Goal: Task Accomplishment & Management: Use online tool/utility

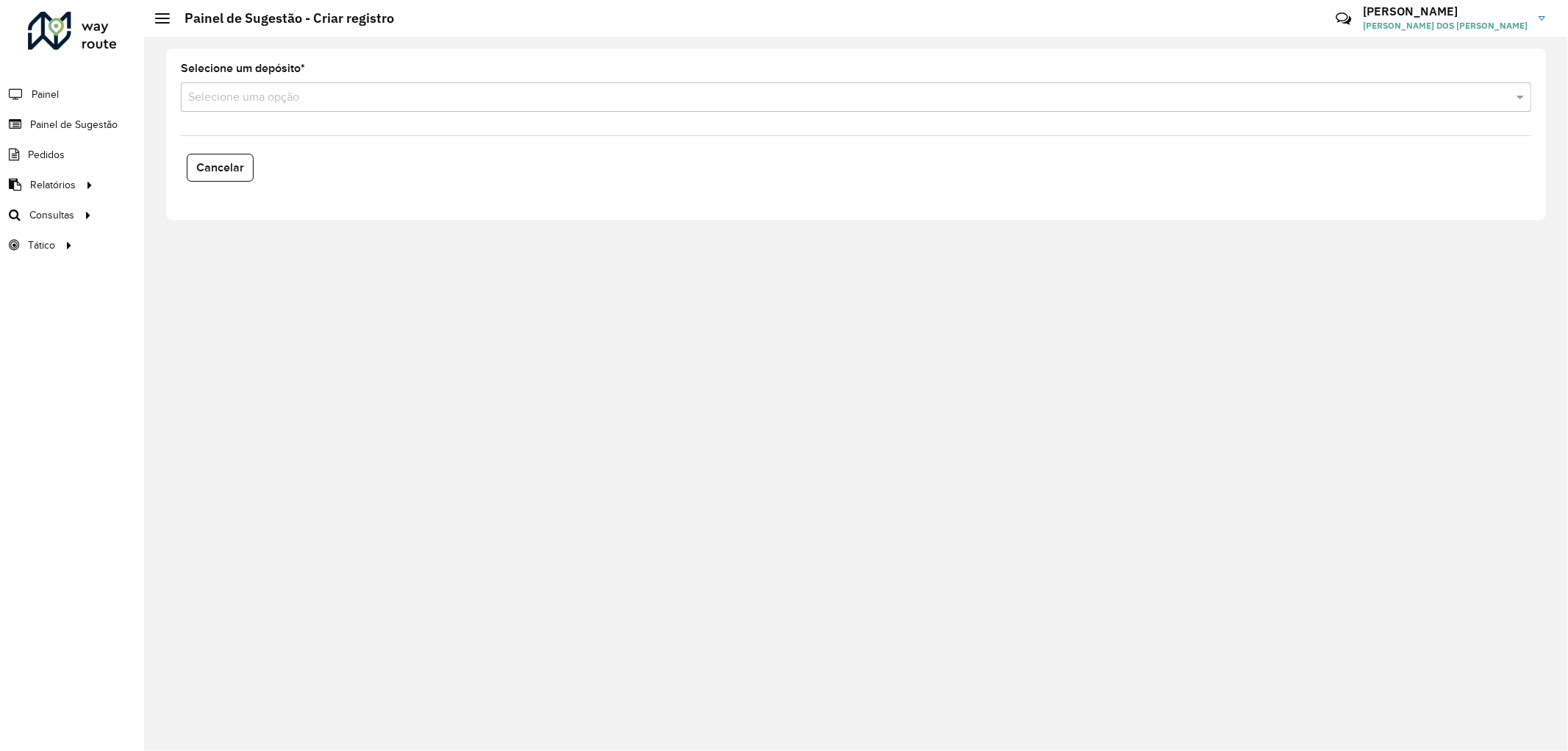
click at [1105, 313] on div "Selecione um depósito * Selecione uma opção Cancelar" at bounding box center [856, 393] width 1424 height 713
click at [120, 124] on li "Painel de Sugestão" at bounding box center [72, 125] width 144 height 30
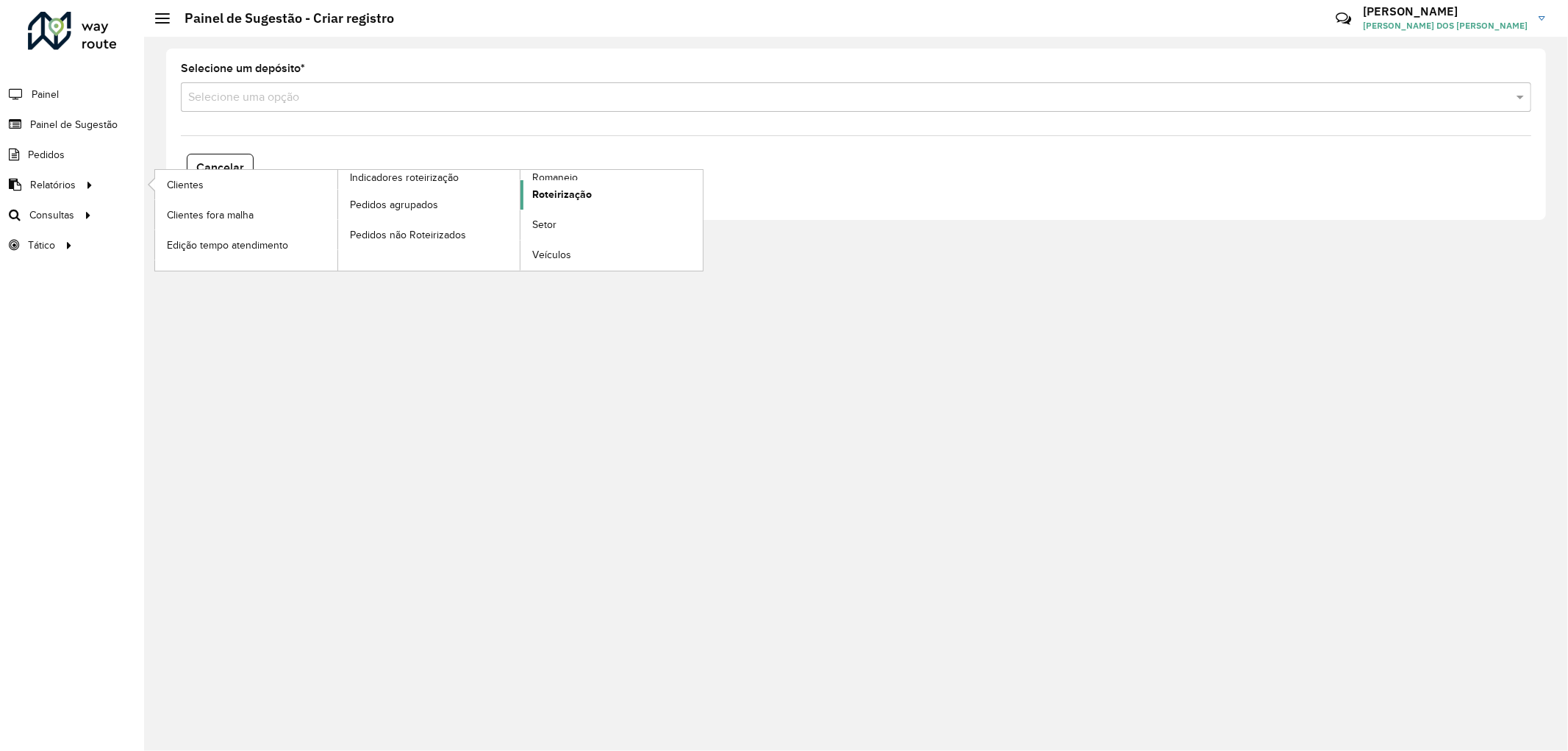
click at [552, 195] on span "Roteirização" at bounding box center [562, 194] width 60 height 15
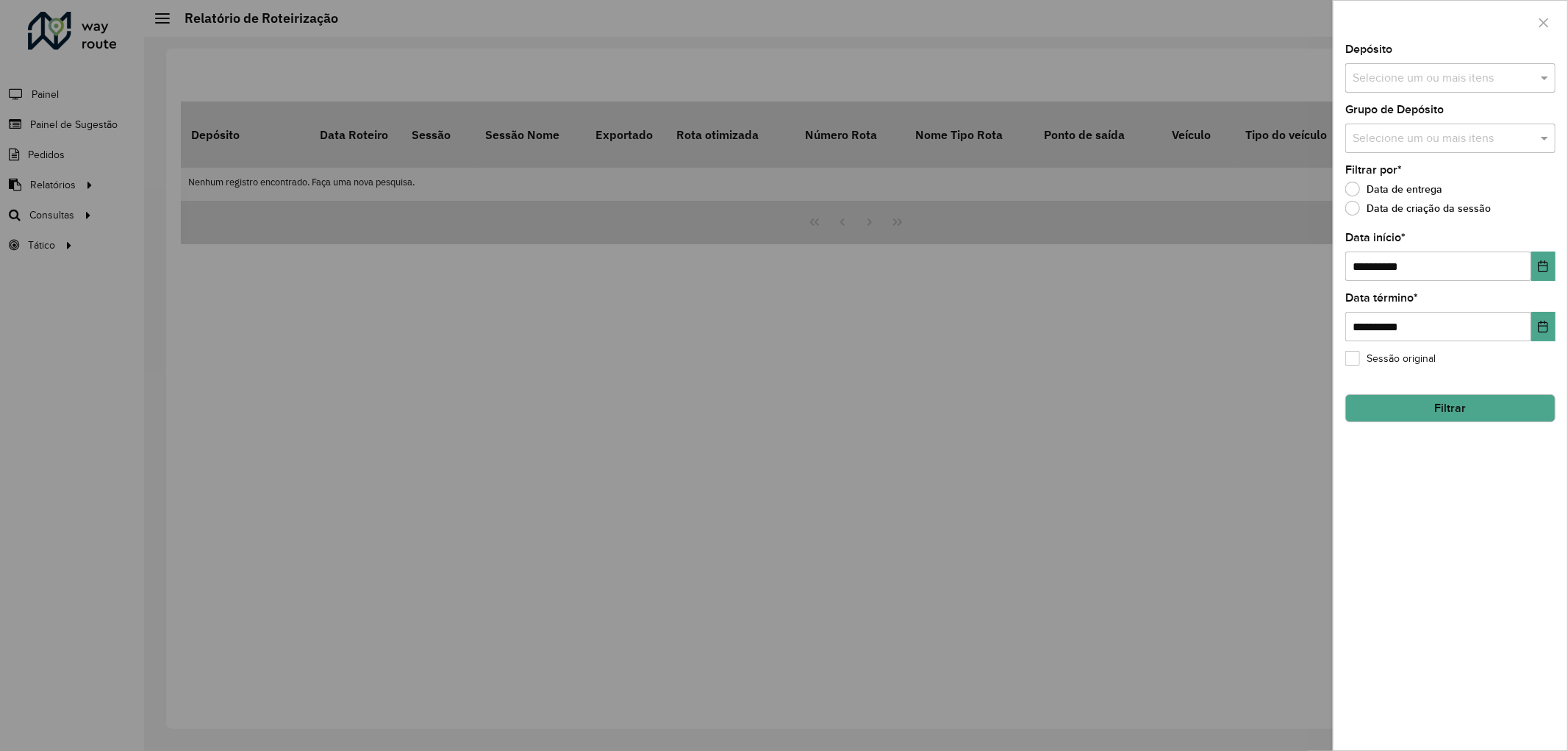
click at [1429, 65] on div "Selecione um ou mais itens" at bounding box center [1450, 77] width 210 height 29
click at [1376, 124] on button "Selecionar Todos" at bounding box center [1397, 124] width 94 height 23
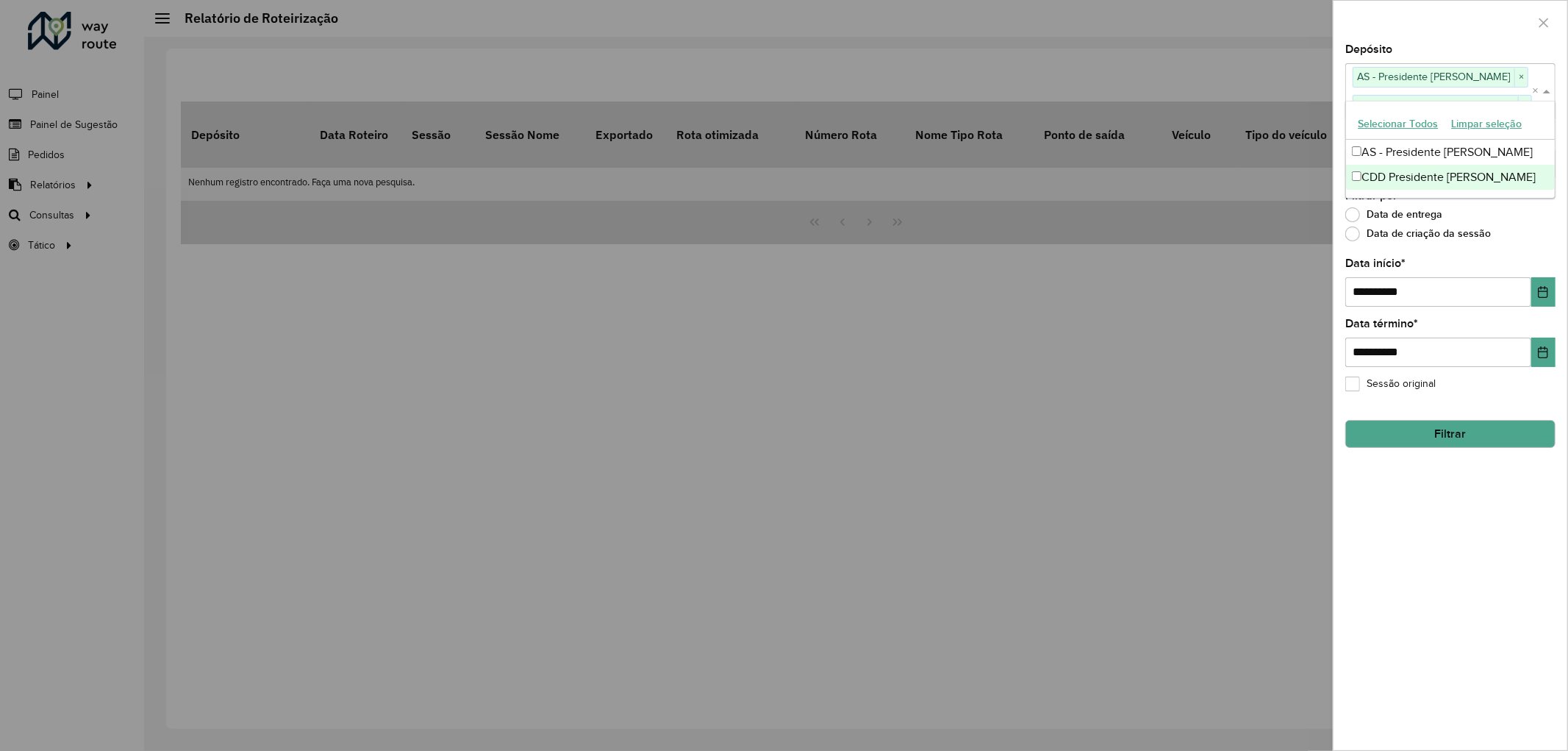
click at [1510, 227] on div "Data de entrega" at bounding box center [1450, 218] width 210 height 18
click at [1386, 165] on input "text" at bounding box center [1442, 163] width 188 height 18
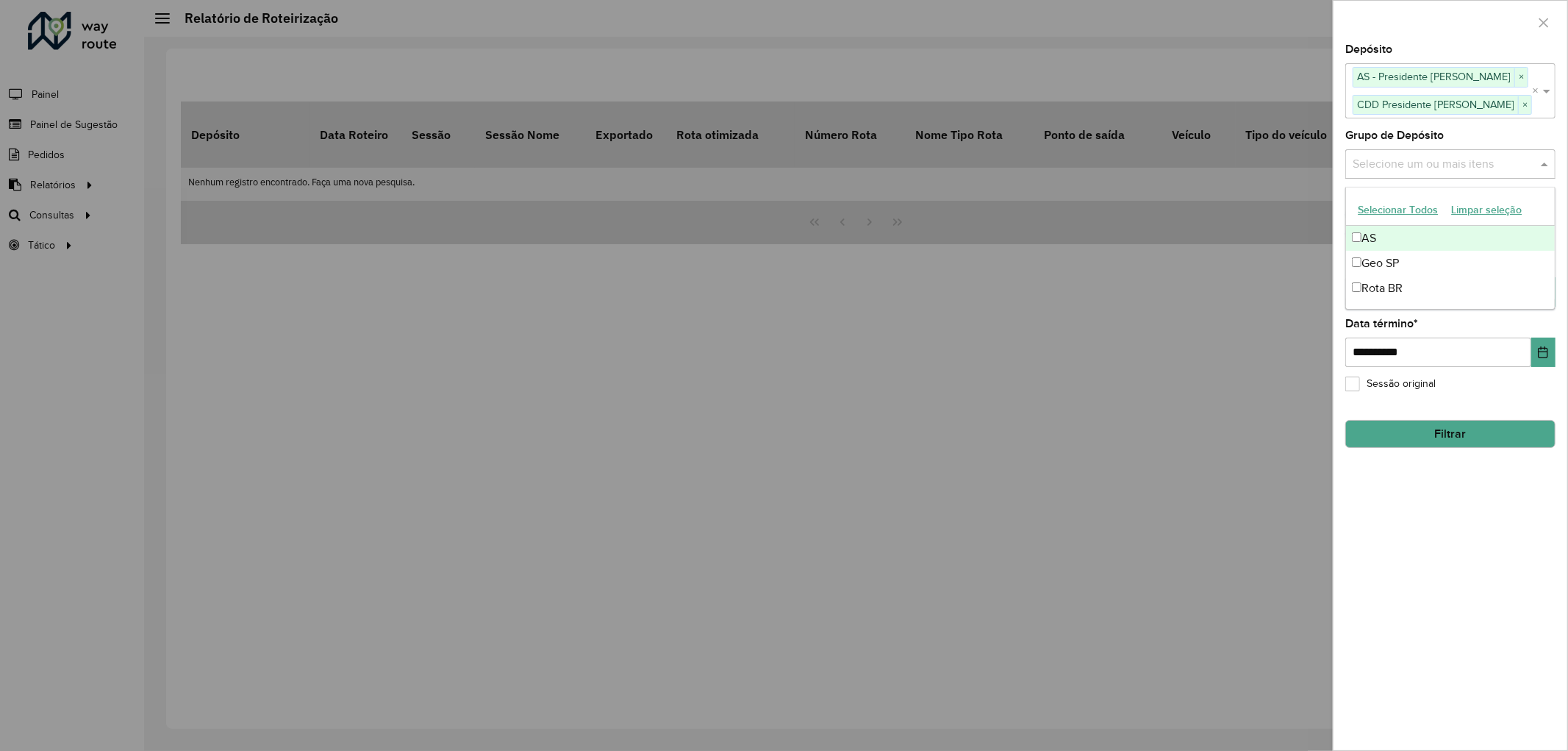
click at [1372, 206] on button "Selecionar Todos" at bounding box center [1397, 210] width 94 height 23
click at [1410, 509] on div "**********" at bounding box center [1449, 397] width 233 height 706
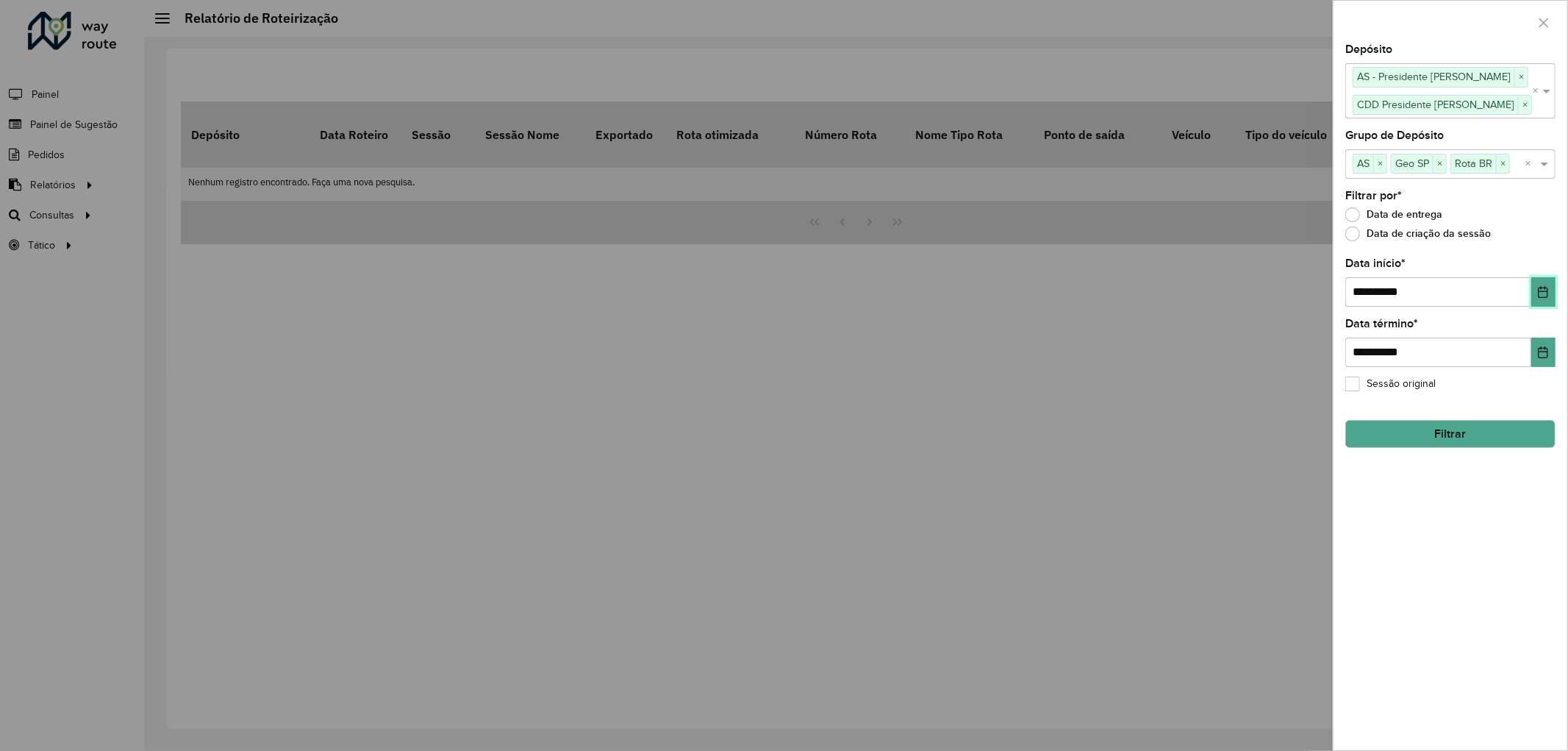
click at [1544, 291] on icon "Choose Date" at bounding box center [1543, 292] width 12 height 12
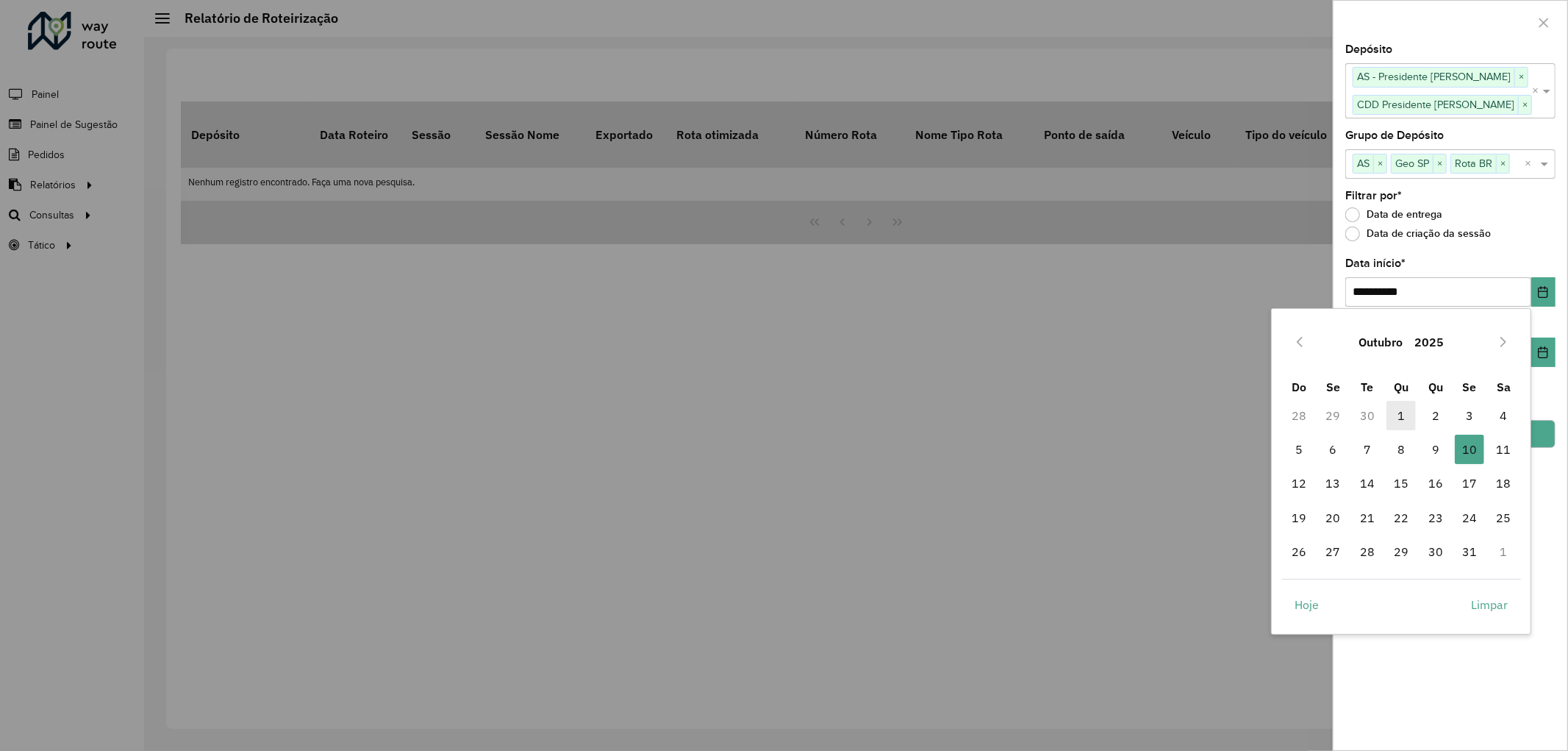
click at [1399, 409] on span "1" at bounding box center [1400, 414] width 29 height 29
type input "**********"
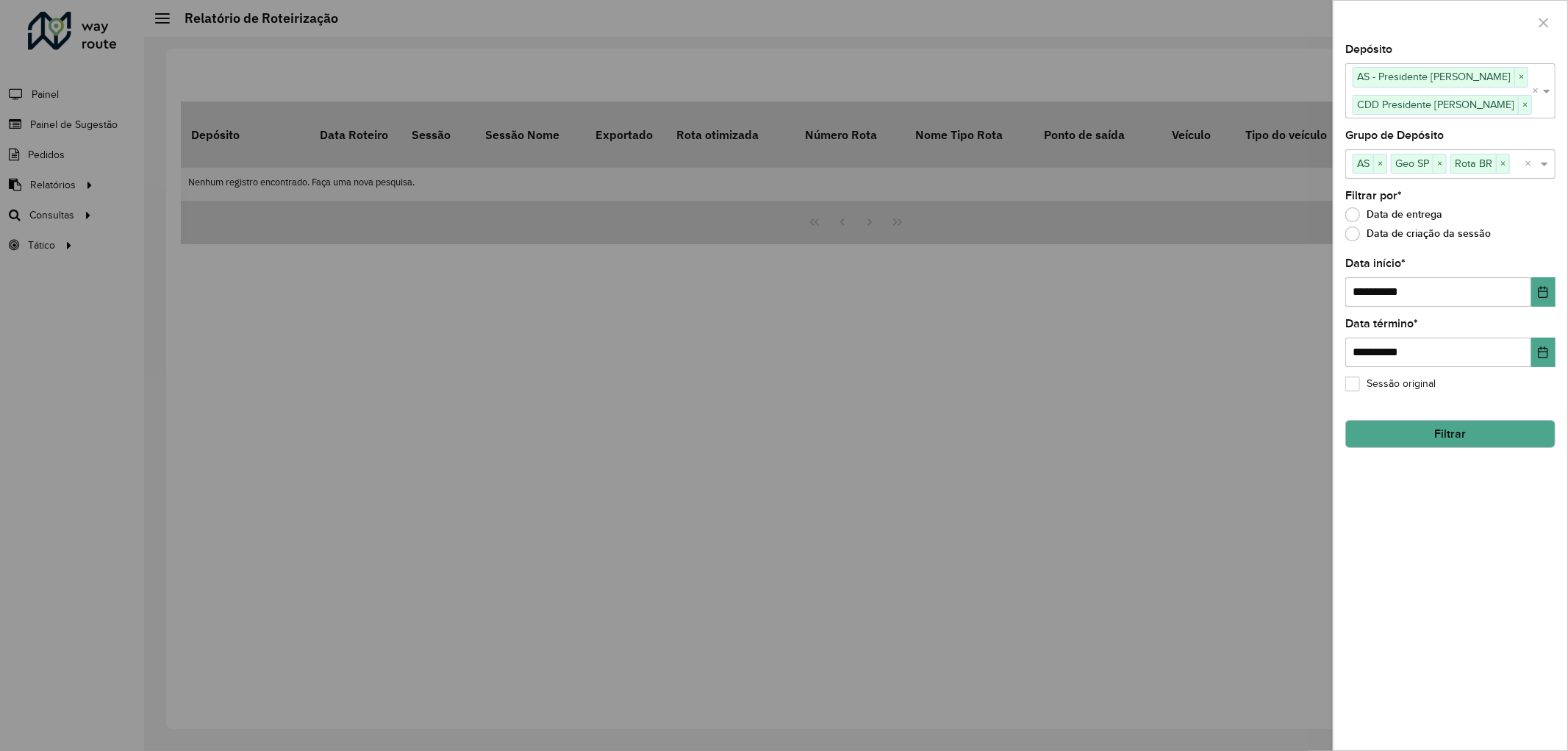
click at [1453, 438] on button "Filtrar" at bounding box center [1450, 434] width 210 height 28
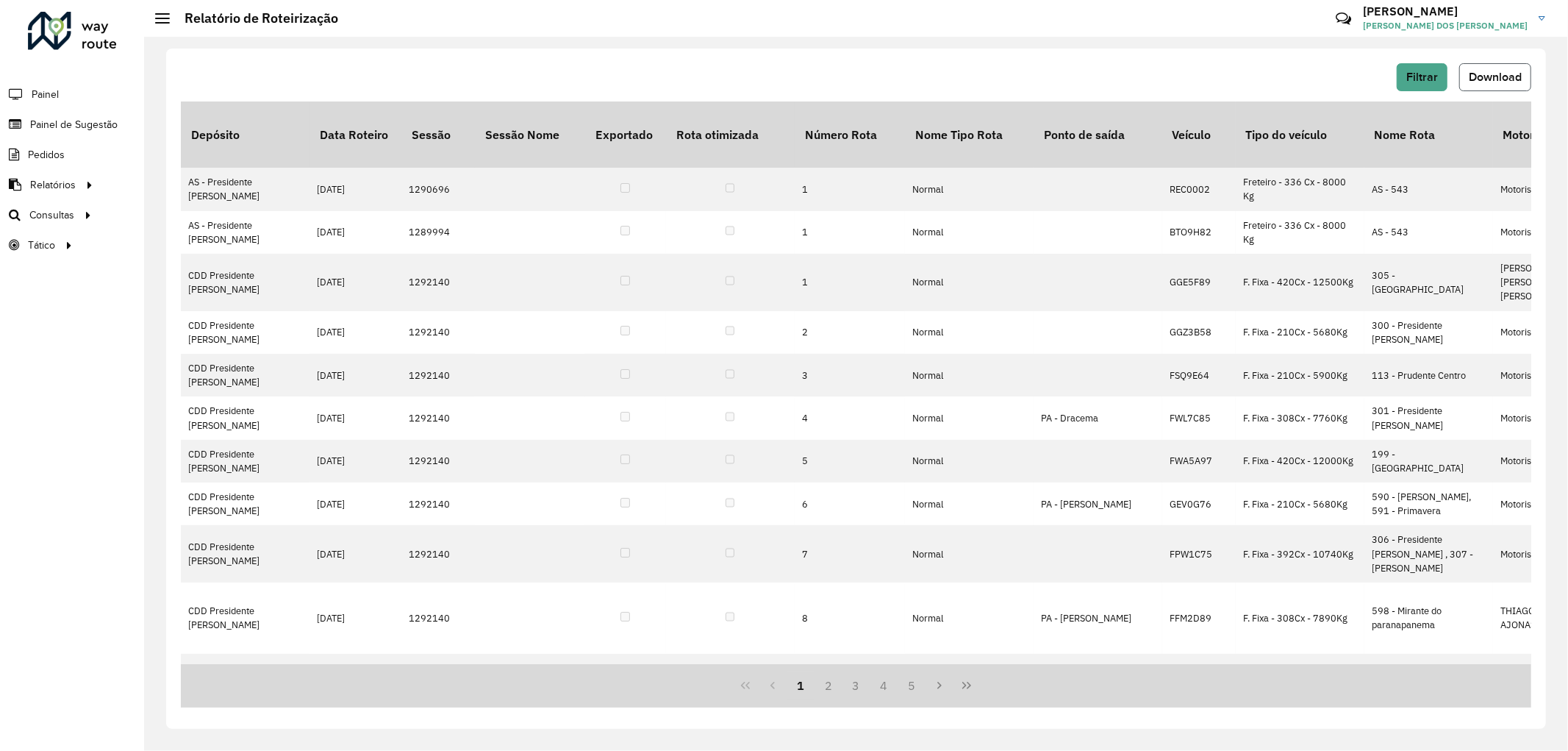
click at [1496, 70] on span "Download" at bounding box center [1495, 76] width 52 height 12
